Goal: Information Seeking & Learning: Learn about a topic

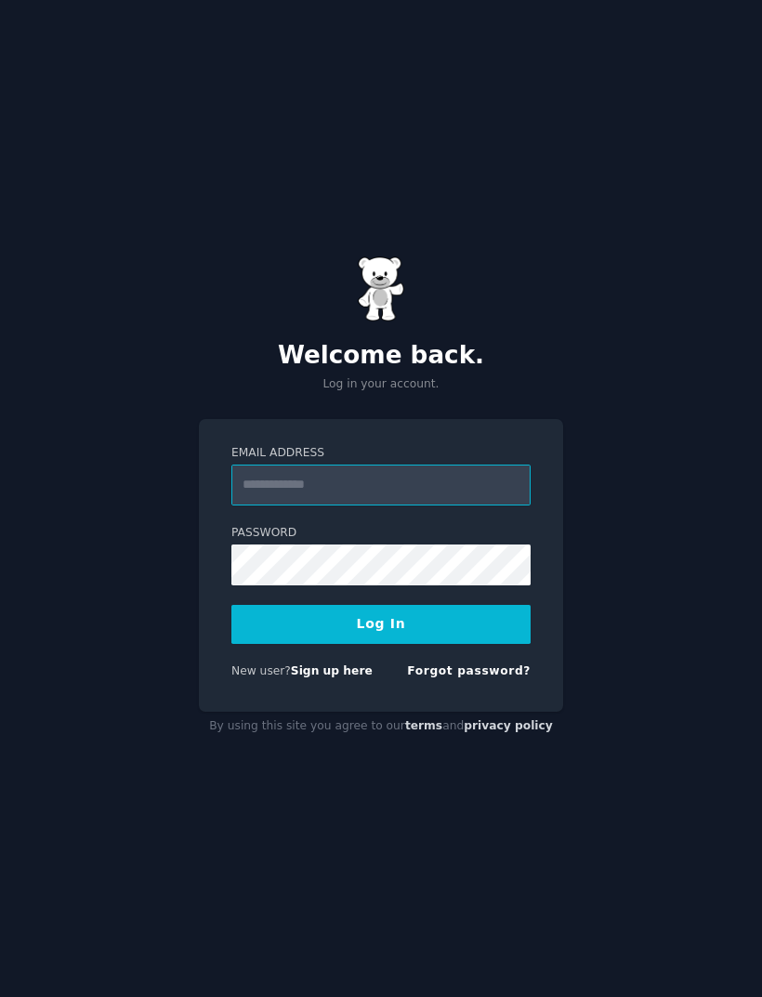
type input "**********"
click at [381, 644] on button "Log In" at bounding box center [380, 624] width 299 height 39
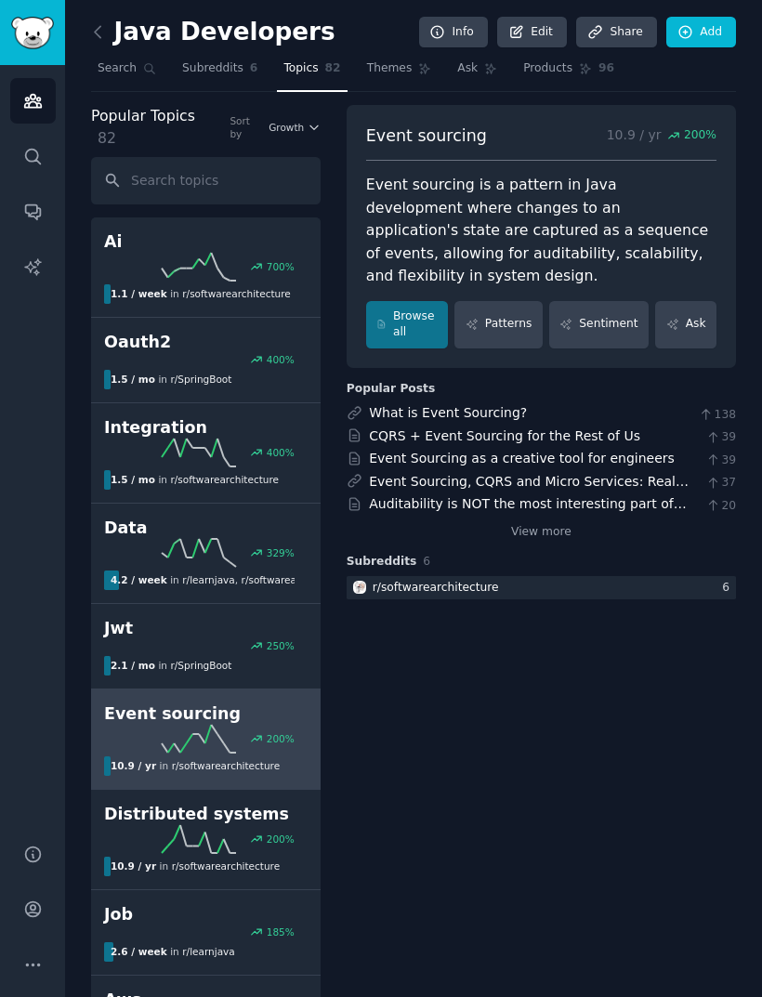
click at [557, 528] on link "View more" at bounding box center [541, 532] width 60 height 17
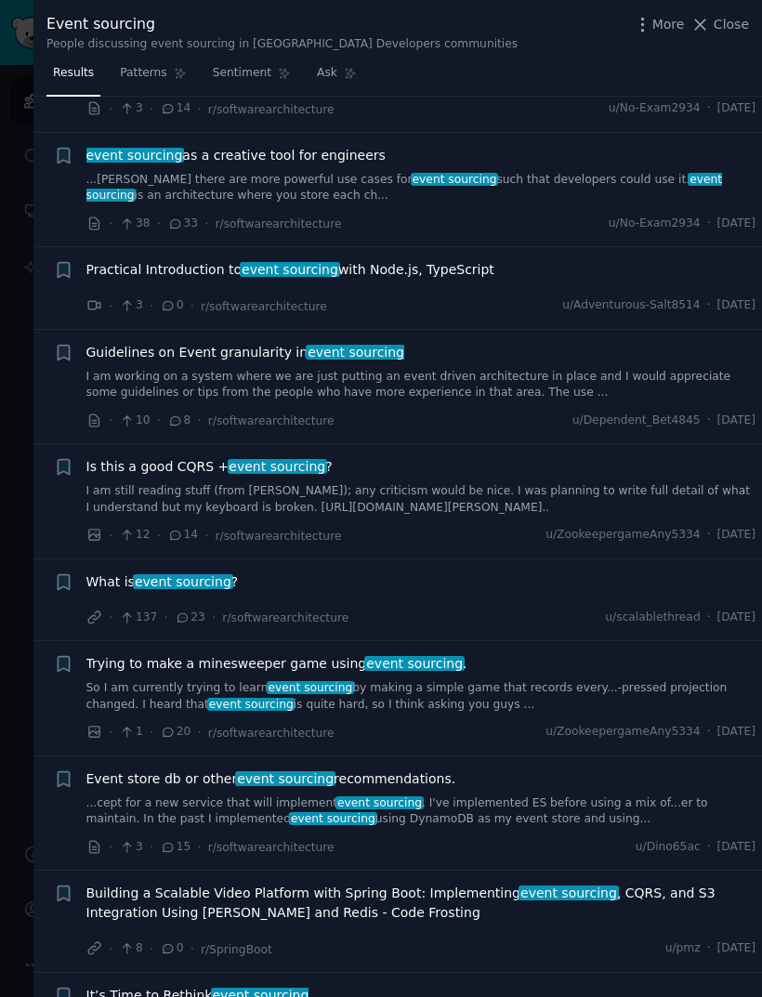
scroll to position [832, 0]
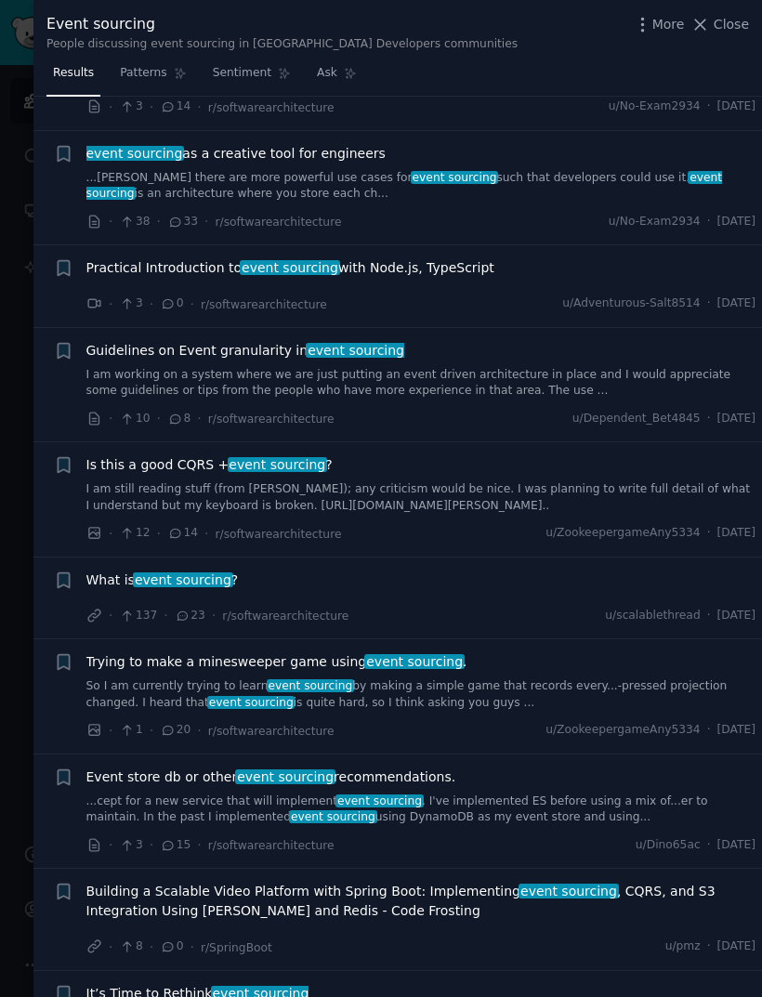
click at [138, 578] on span "What is event sourcing ?" at bounding box center [162, 581] width 152 height 20
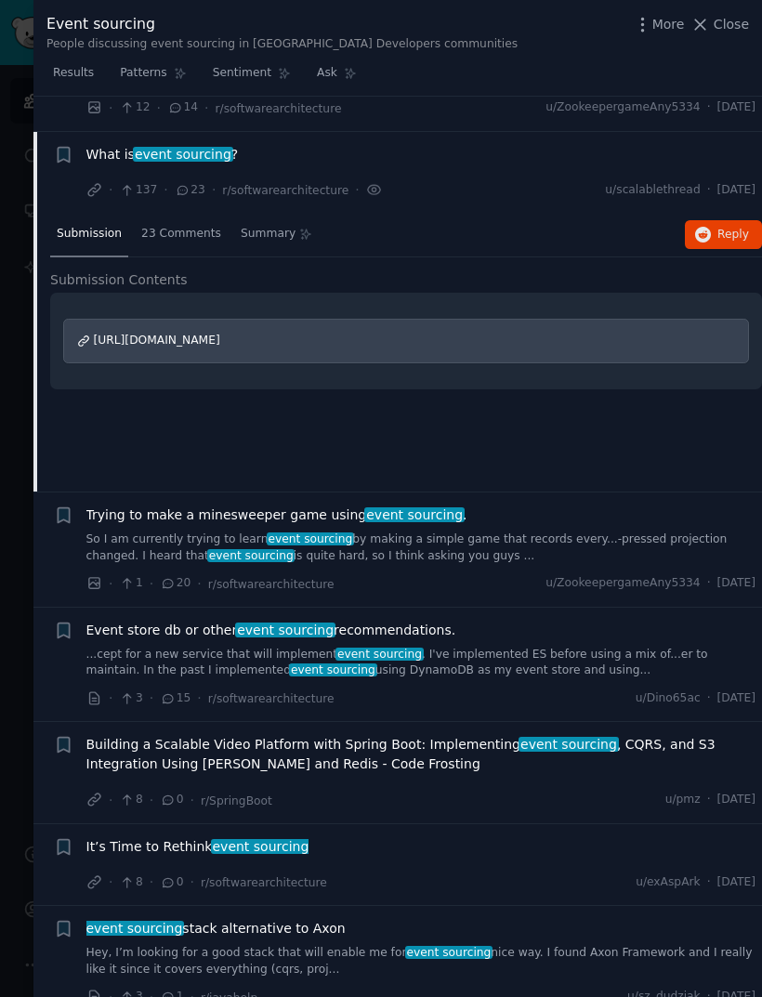
scroll to position [1284, 0]
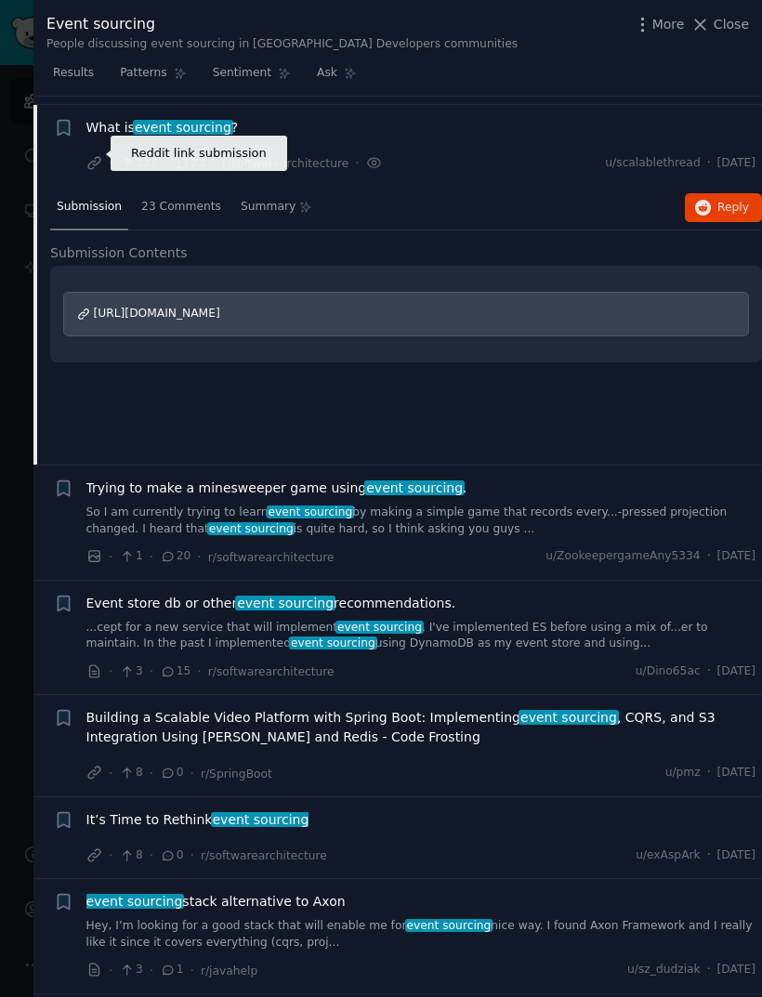
click at [100, 158] on icon at bounding box center [94, 163] width 17 height 17
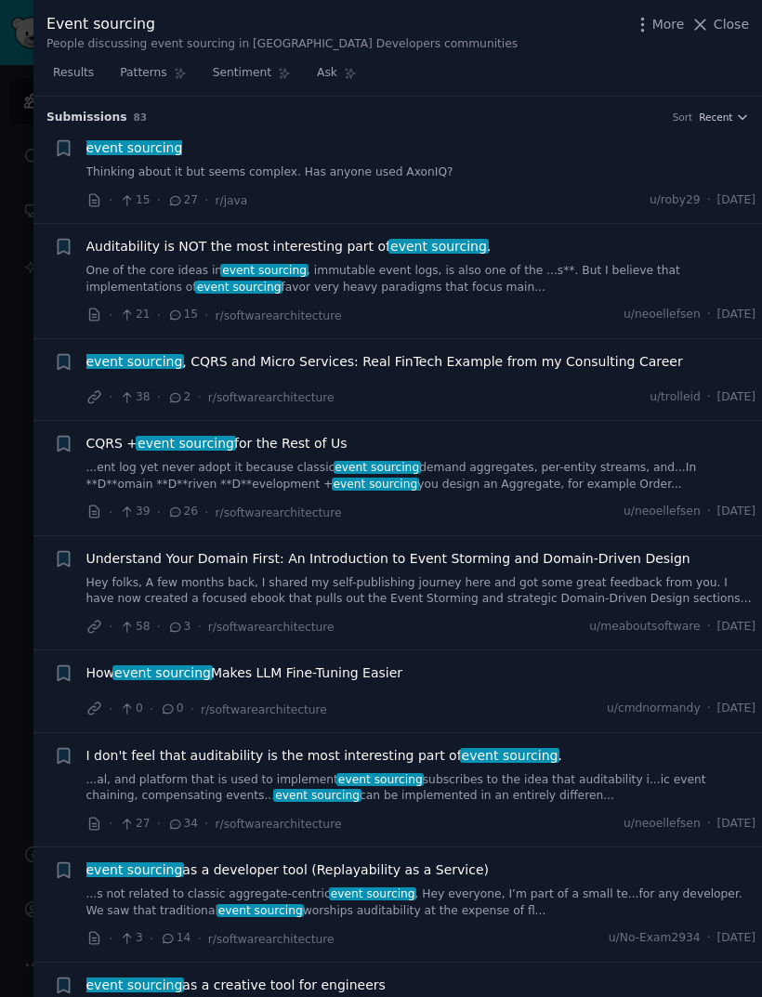
scroll to position [0, 0]
click at [347, 249] on span "Auditability is NOT the most interesting part of event sourcing ." at bounding box center [288, 247] width 405 height 20
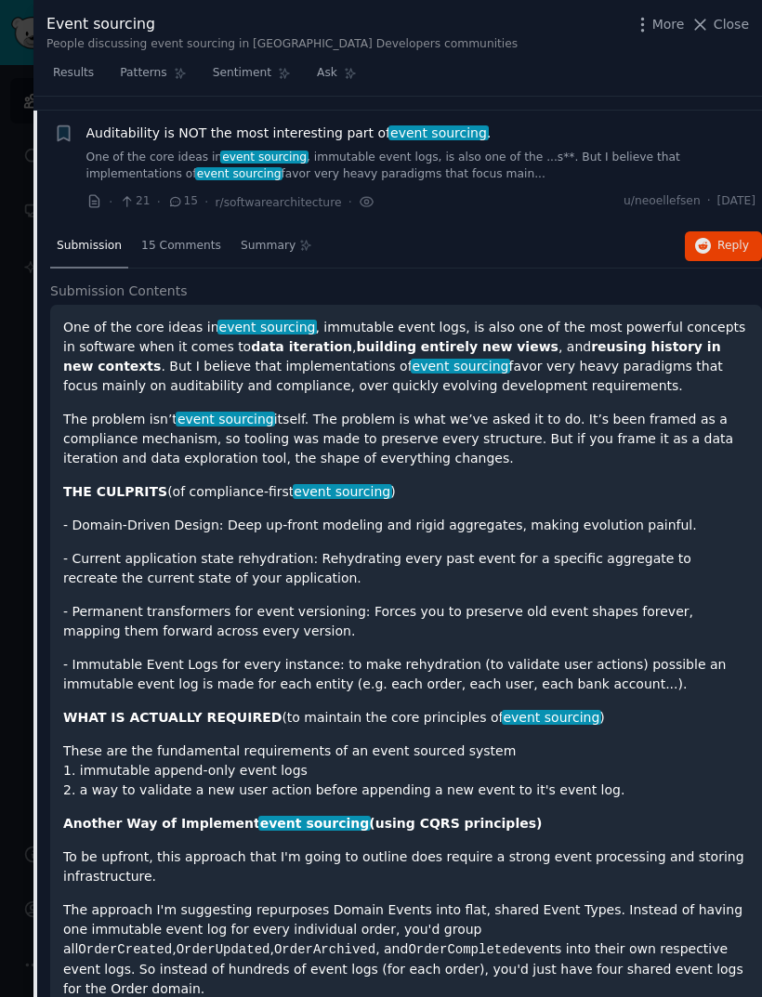
scroll to position [127, 0]
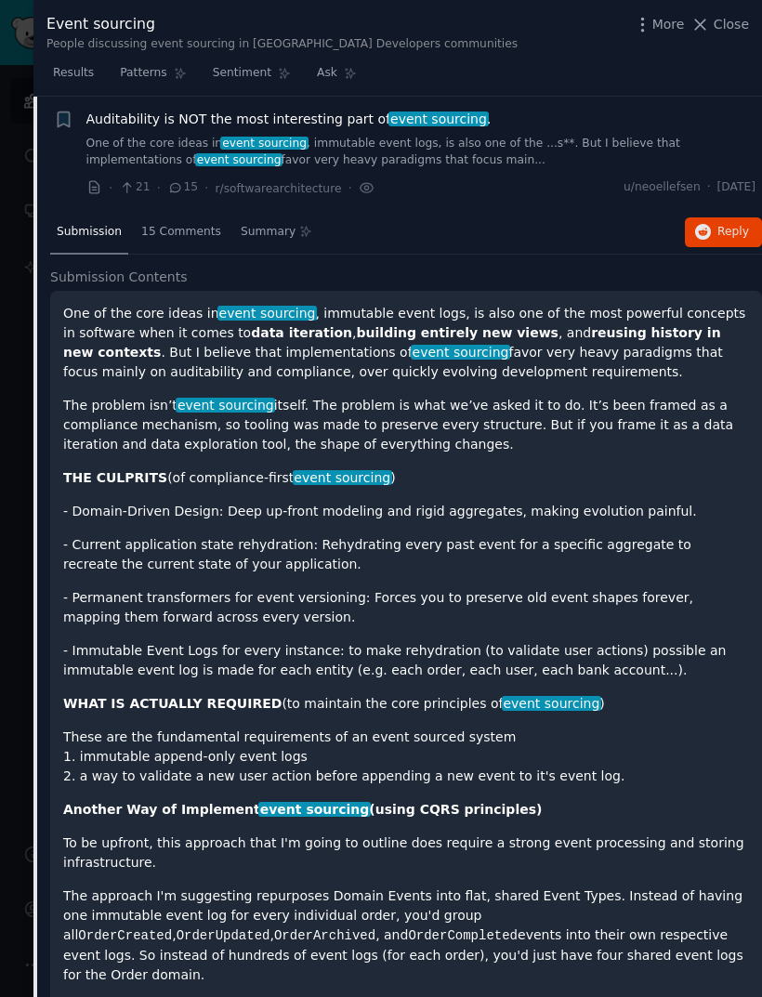
click at [699, 269] on h2 "Submission Contents" at bounding box center [406, 278] width 712 height 20
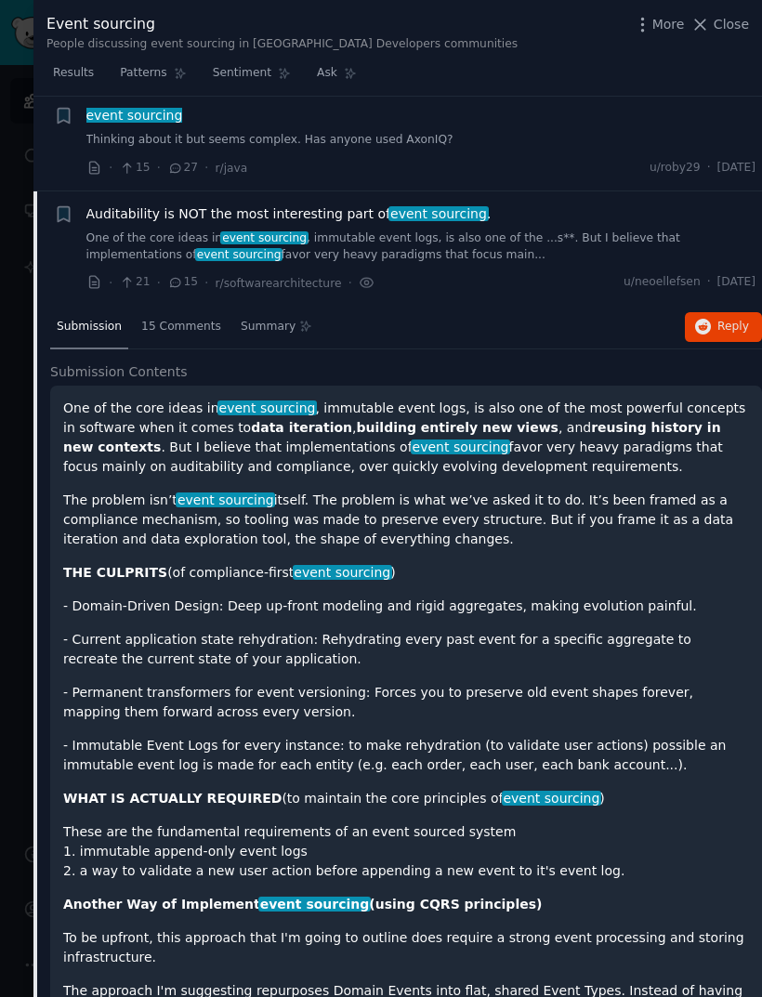
scroll to position [33, 0]
click at [719, 327] on span "Reply on Reddit" at bounding box center [733, 327] width 32 height 17
